Goal: Transaction & Acquisition: Purchase product/service

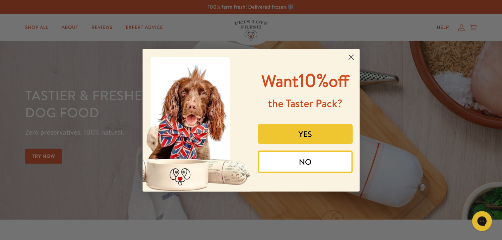
click at [304, 133] on button "YES" at bounding box center [305, 134] width 95 height 20
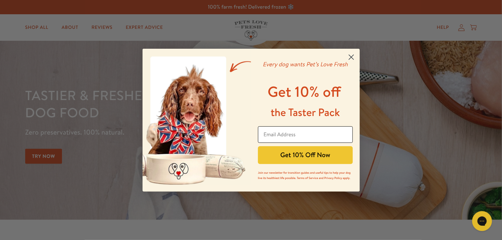
click at [304, 133] on input "Email Address" at bounding box center [305, 134] width 95 height 17
type input "patricia-corben@hotmail.com"
click at [299, 157] on button "Get 10% Off Now" at bounding box center [305, 155] width 95 height 18
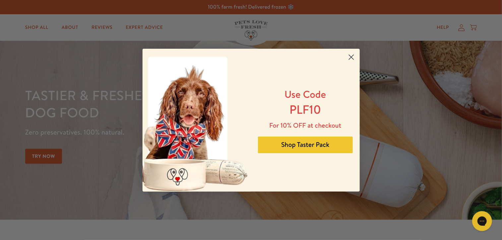
click at [350, 57] on icon "Close dialog" at bounding box center [351, 57] width 5 height 5
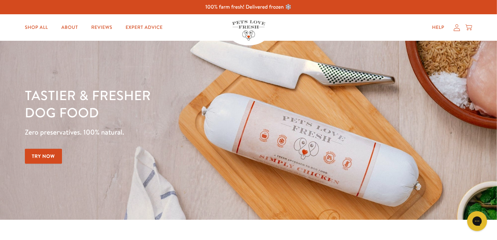
click at [48, 155] on link "Try Now" at bounding box center [43, 156] width 37 height 15
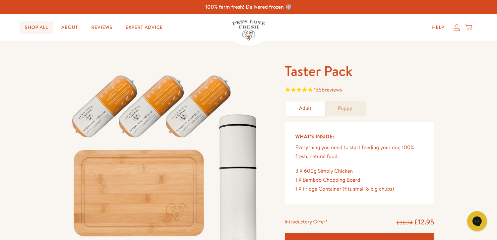
click at [40, 26] on link "Shop All" at bounding box center [37, 27] width 34 height 13
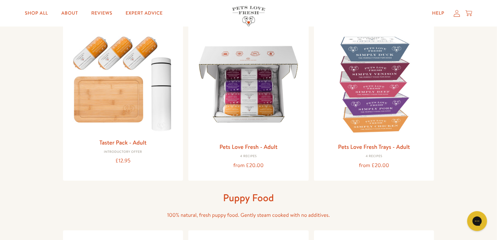
scroll to position [80, 0]
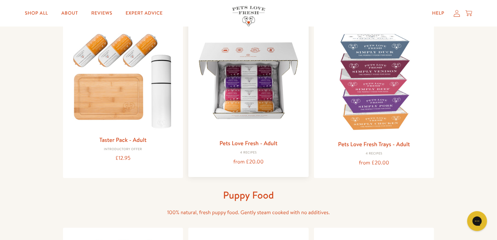
click at [264, 100] on img at bounding box center [248, 81] width 110 height 110
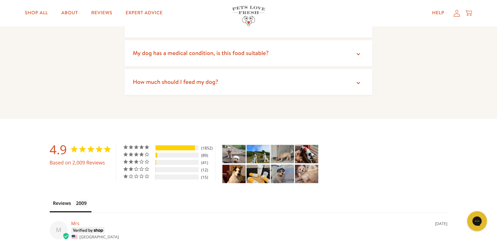
scroll to position [1299, 0]
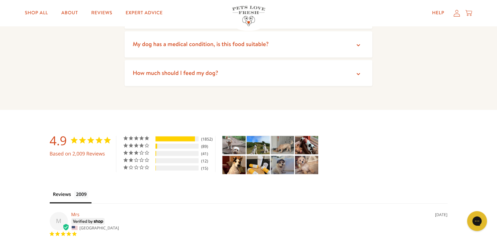
click at [357, 73] on icon at bounding box center [357, 74] width 3 height 2
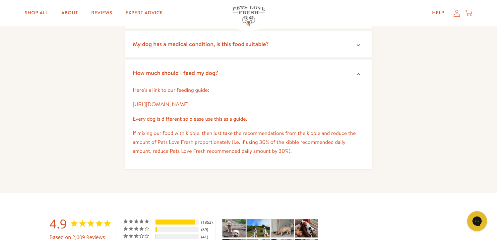
click at [189, 101] on link "https://petslovefresh.com/pages/feeding-guide" at bounding box center [161, 104] width 56 height 7
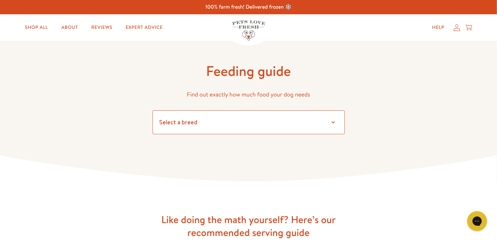
click at [333, 121] on select "Select a breed Affenpinscher Afghan hound Airedale terrier Akita Alaskan Malamu…" at bounding box center [248, 122] width 192 height 24
select select "25"
click at [152, 110] on select "Select a breed Affenpinscher Afghan hound Airedale terrier Akita Alaskan Malamu…" at bounding box center [248, 122] width 192 height 24
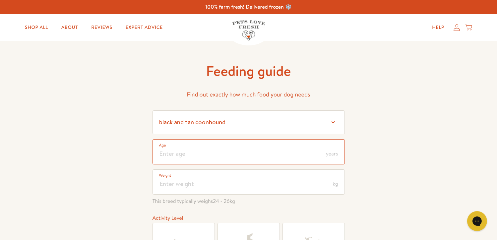
click at [166, 155] on input "number" at bounding box center [248, 151] width 192 height 25
type input "5"
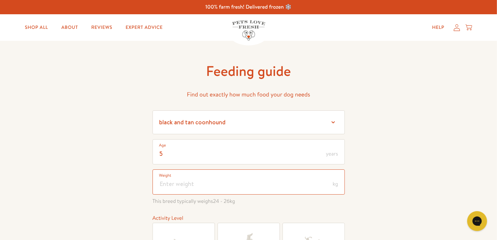
click at [168, 183] on input "number" at bounding box center [248, 181] width 192 height 25
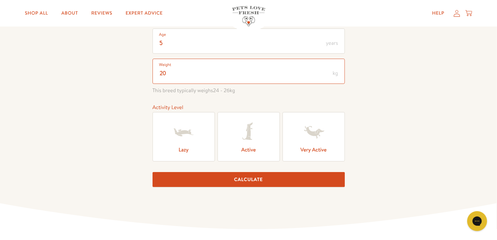
scroll to position [114, 0]
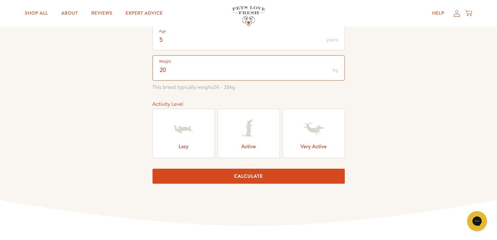
type input "20"
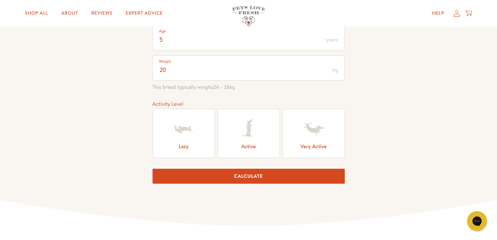
click at [243, 146] on label "Active" at bounding box center [248, 133] width 62 height 49
click at [0, 0] on input "Active" at bounding box center [0, 0] width 0 height 0
click at [250, 175] on button "Calculate" at bounding box center [248, 176] width 192 height 15
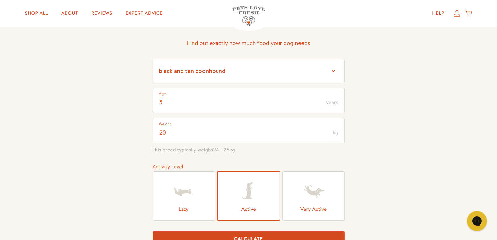
scroll to position [0, 0]
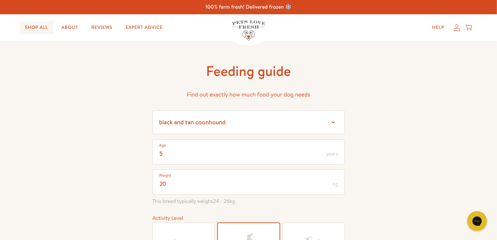
click at [34, 27] on link "Shop All" at bounding box center [37, 27] width 34 height 13
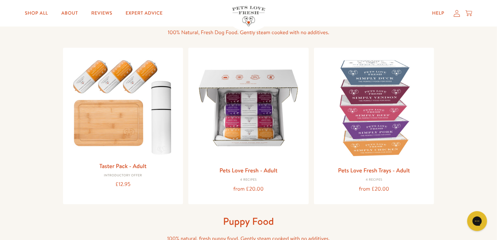
scroll to position [53, 0]
click at [252, 129] on img at bounding box center [248, 107] width 110 height 110
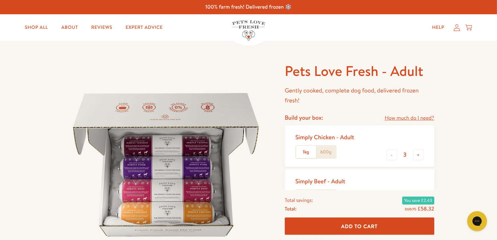
click at [388, 120] on link "How much do I need?" at bounding box center [408, 118] width 49 height 9
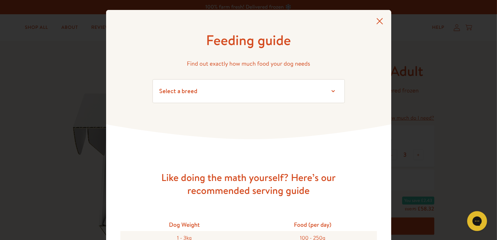
click at [376, 21] on icon at bounding box center [379, 21] width 7 height 7
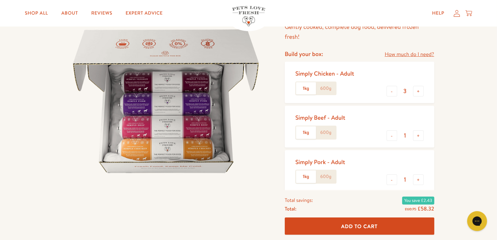
scroll to position [66, 0]
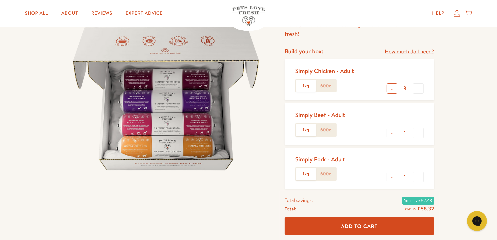
click at [390, 88] on button "-" at bounding box center [391, 88] width 11 height 11
type input "1"
click at [325, 86] on label "600g" at bounding box center [326, 86] width 20 height 13
click at [0, 0] on input "600g" at bounding box center [0, 0] width 0 height 0
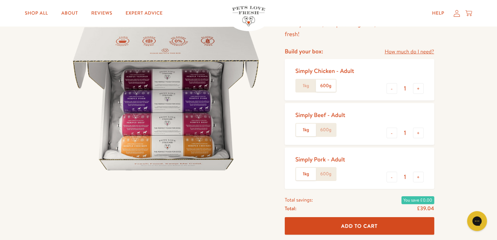
click at [302, 87] on label "1kg" at bounding box center [306, 86] width 20 height 13
click at [0, 0] on input "1kg" at bounding box center [0, 0] width 0 height 0
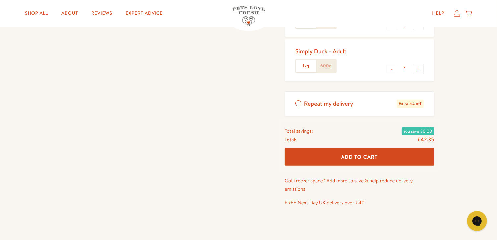
scroll to position [0, 0]
